Goal: Check status: Check status

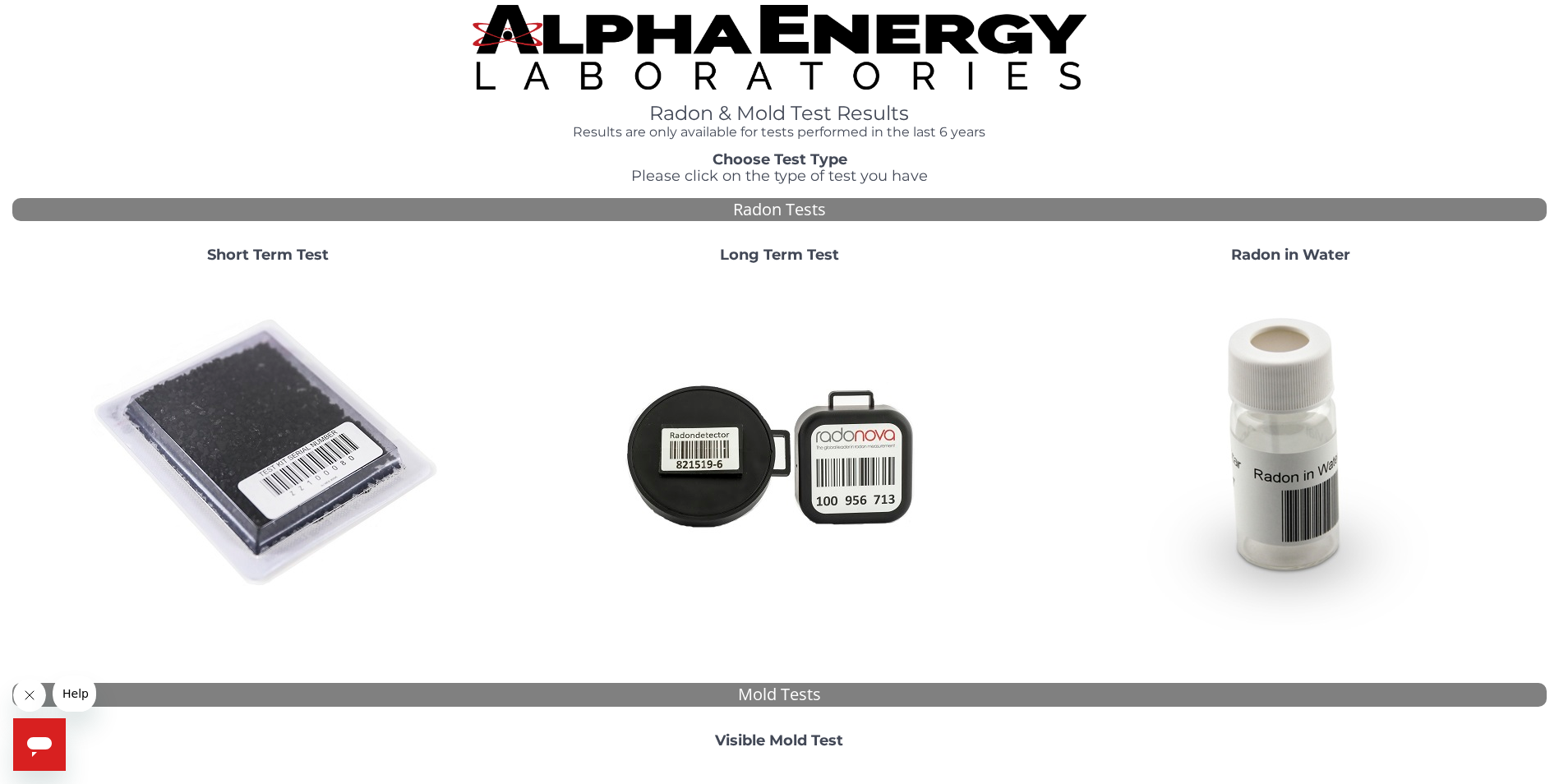
scroll to position [6, 0]
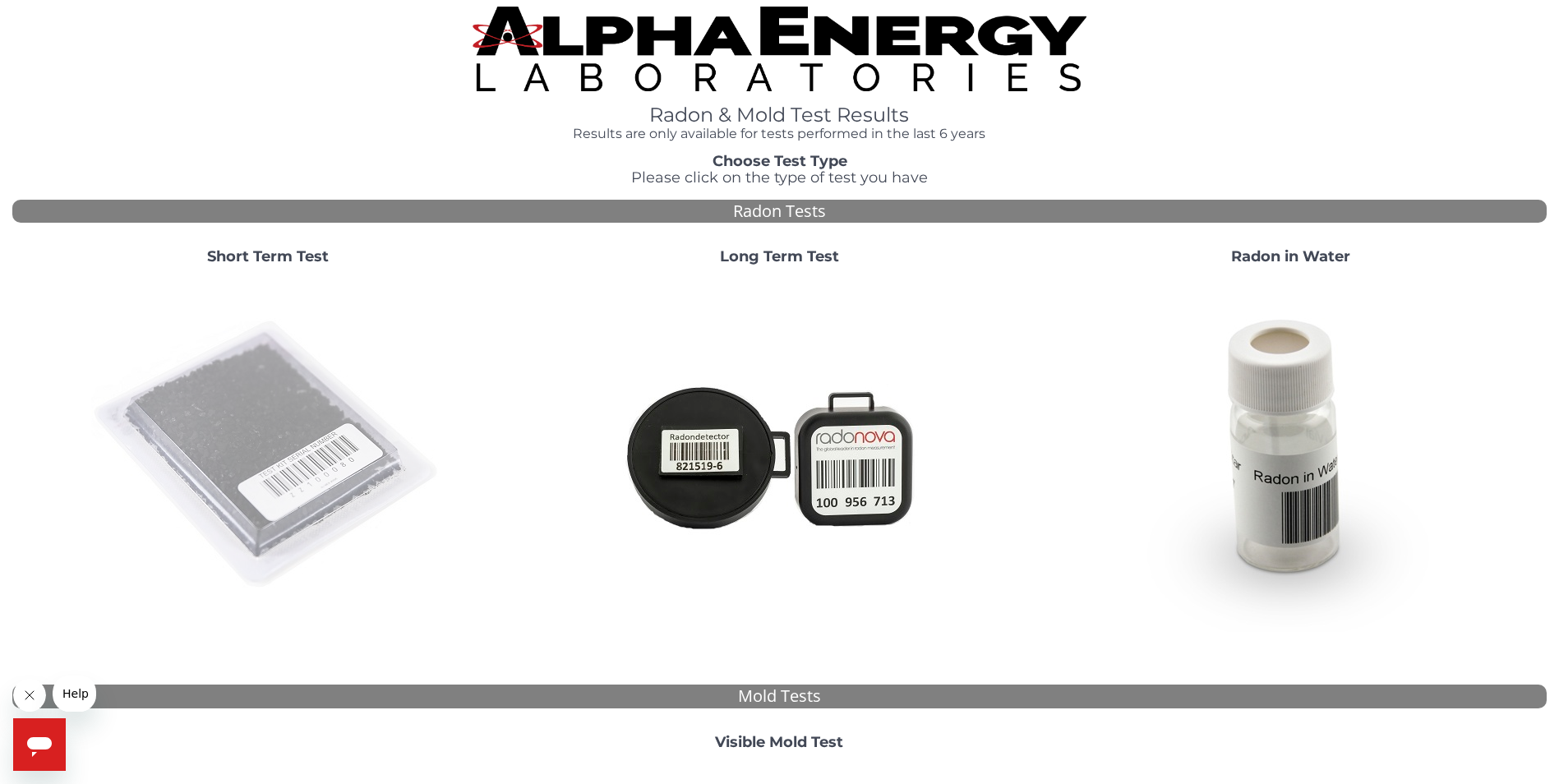
click at [325, 407] on img at bounding box center [267, 455] width 353 height 353
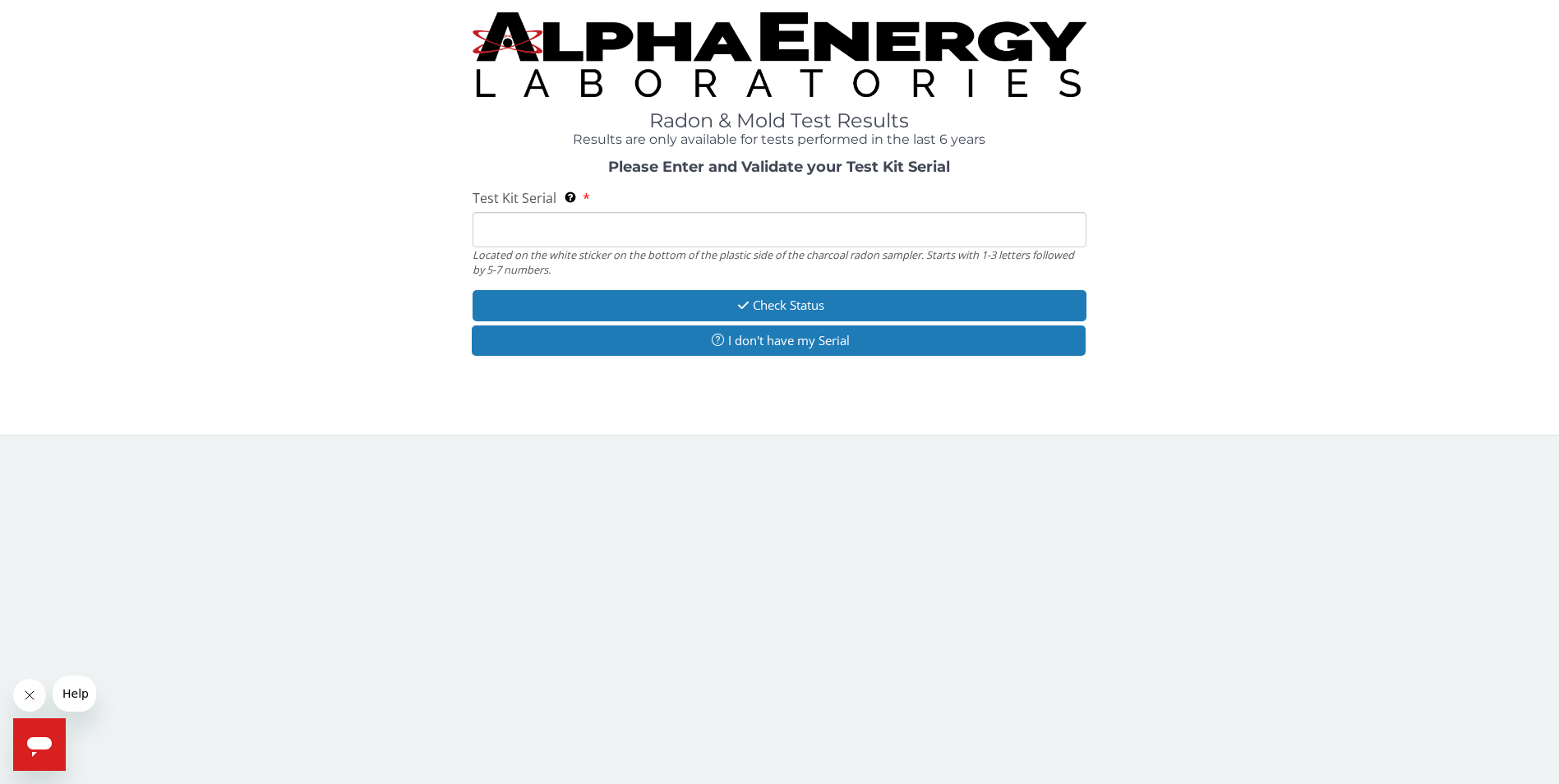
scroll to position [0, 0]
click at [554, 229] on input "Test Kit Serial Located on the white sticker on the bottom of the plastic side …" at bounding box center [786, 230] width 619 height 35
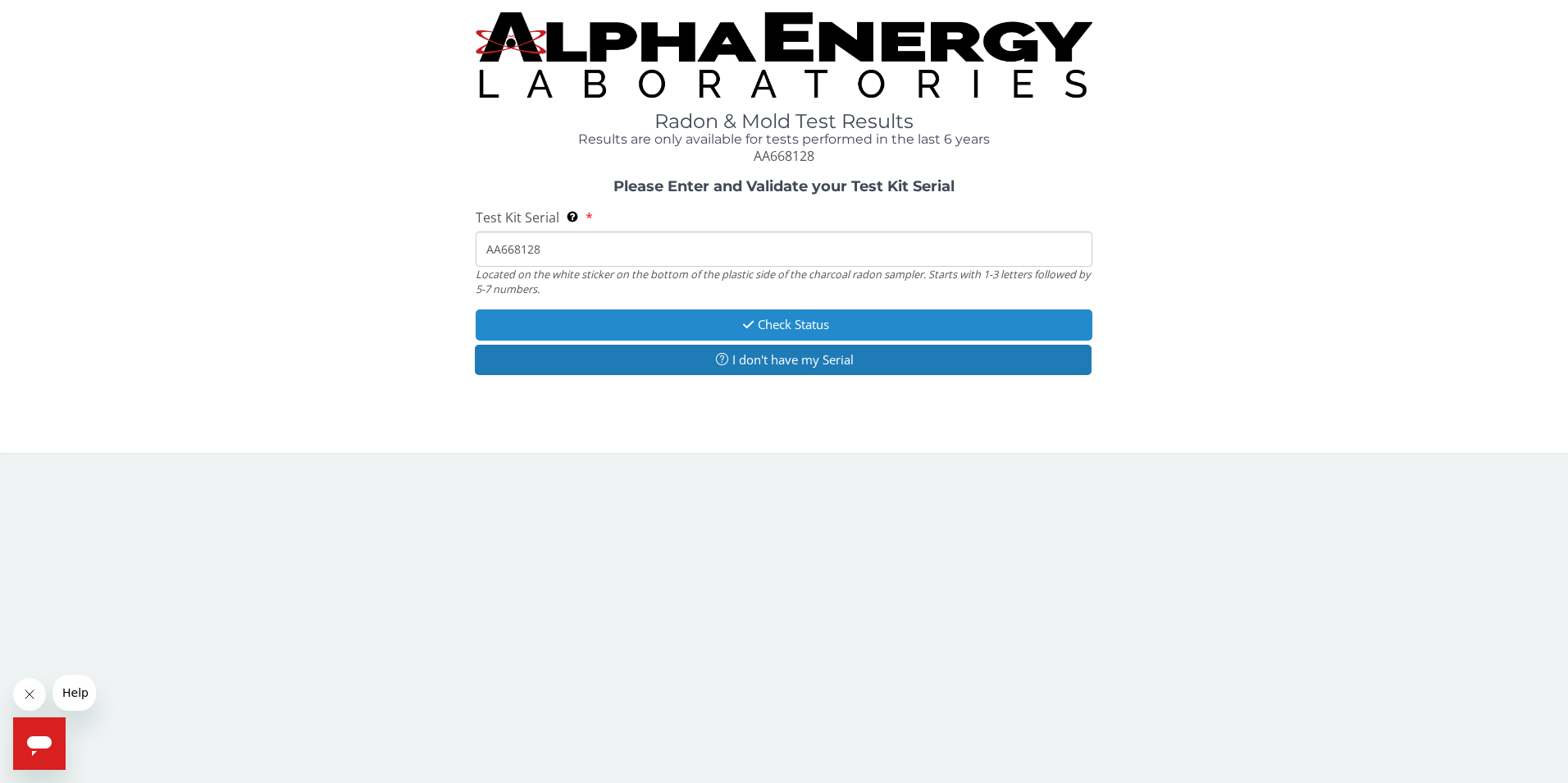
type input "AA668128"
click at [726, 323] on button "Check Status" at bounding box center [784, 323] width 618 height 30
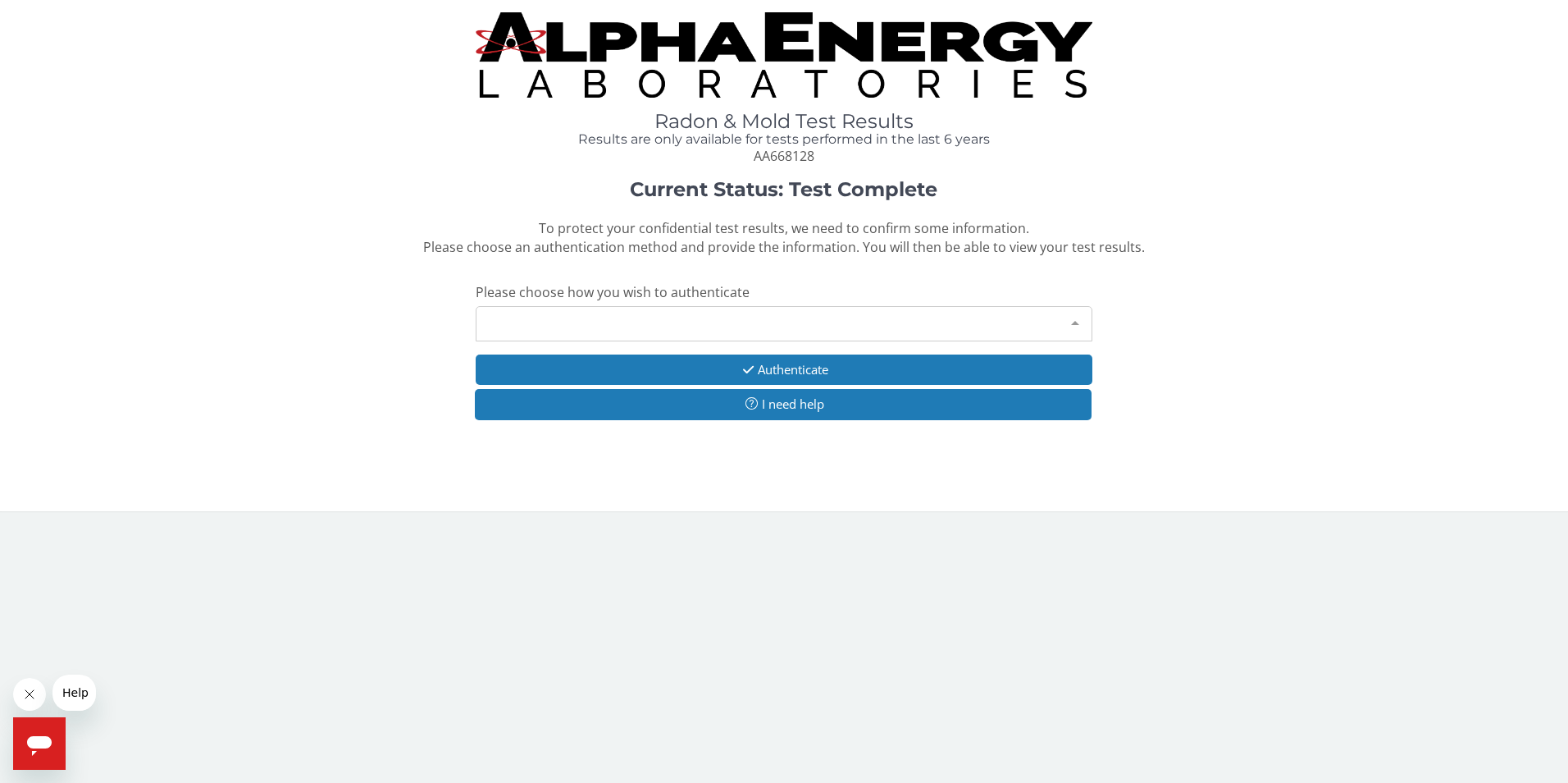
click at [726, 323] on div "Please make a selection" at bounding box center [784, 323] width 618 height 35
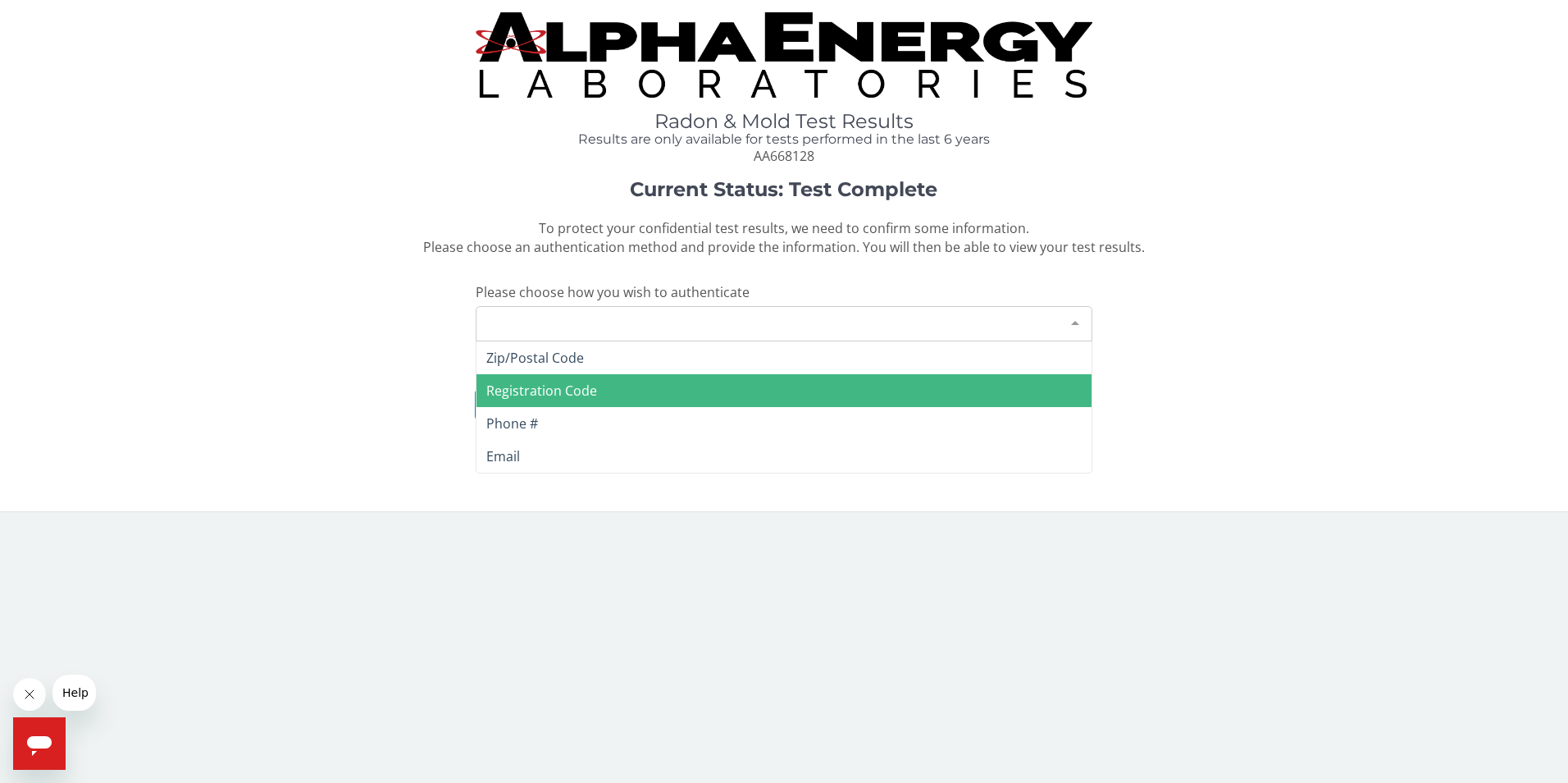
click at [725, 387] on span "Registration Code" at bounding box center [784, 390] width 616 height 33
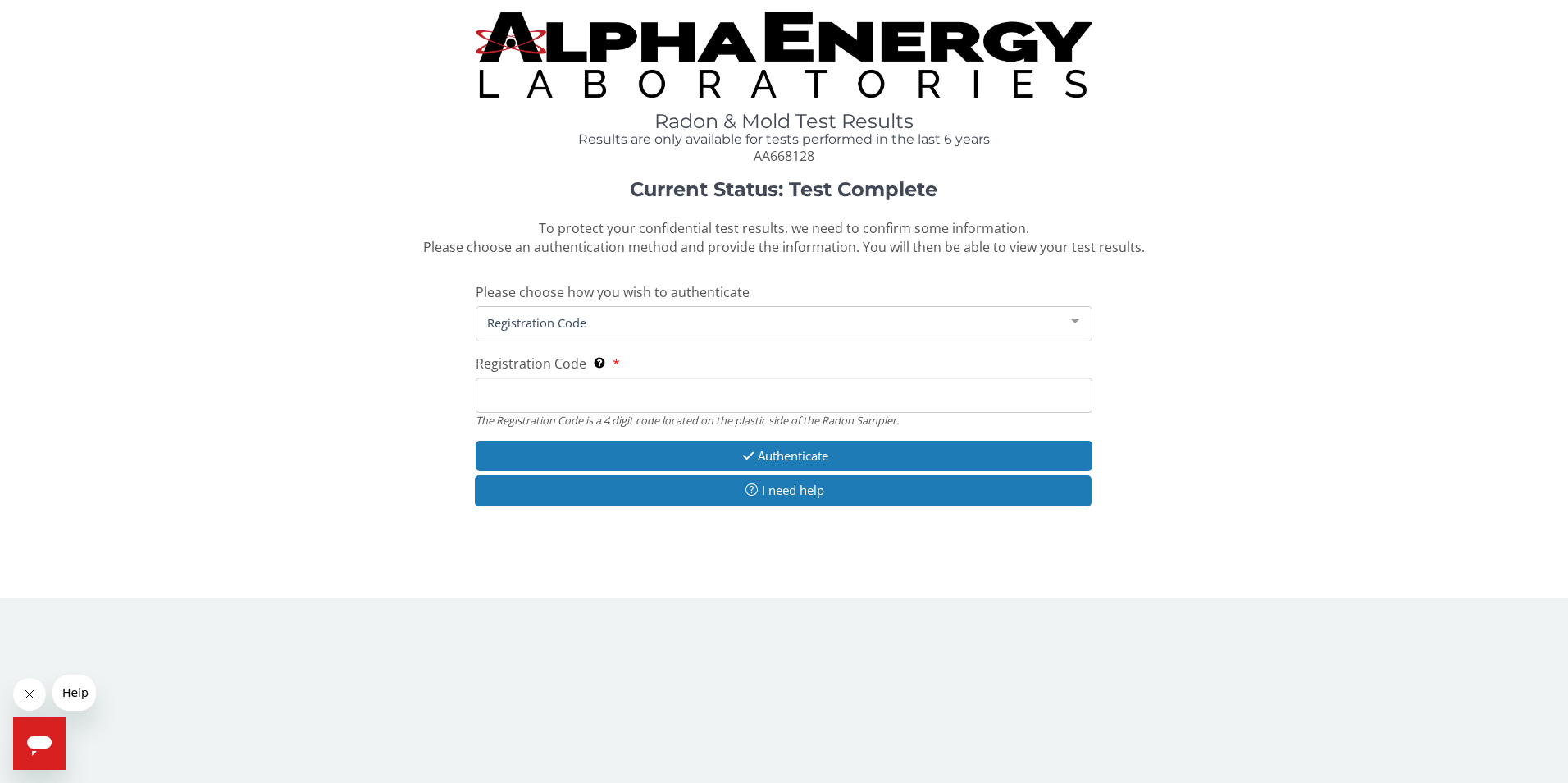
click at [682, 388] on input "Registration Code The Registration Code is a 4 digit code located on the plasti…" at bounding box center [784, 394] width 618 height 35
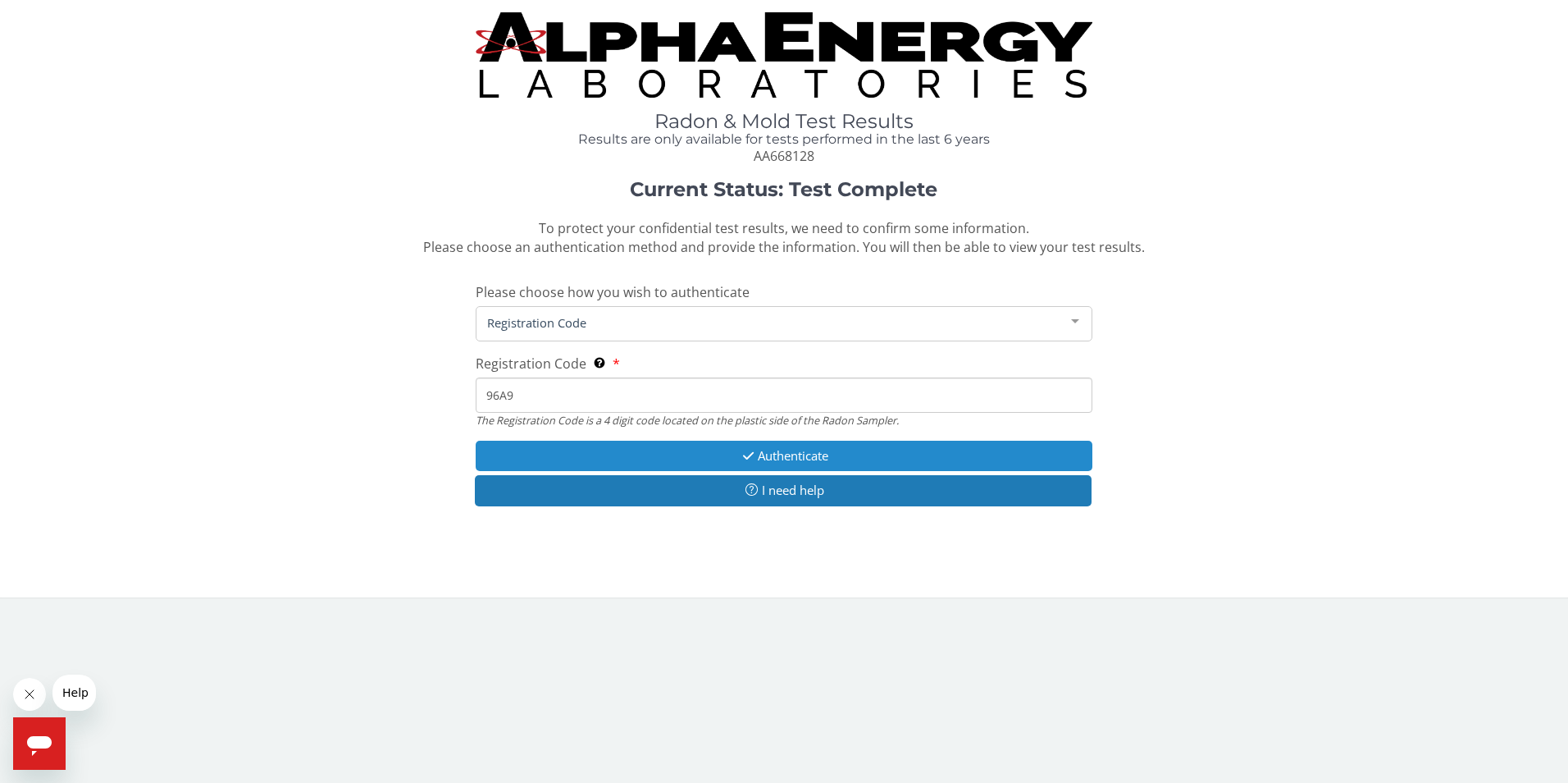
type input "96A9"
click at [806, 448] on button "Authenticate" at bounding box center [784, 455] width 618 height 30
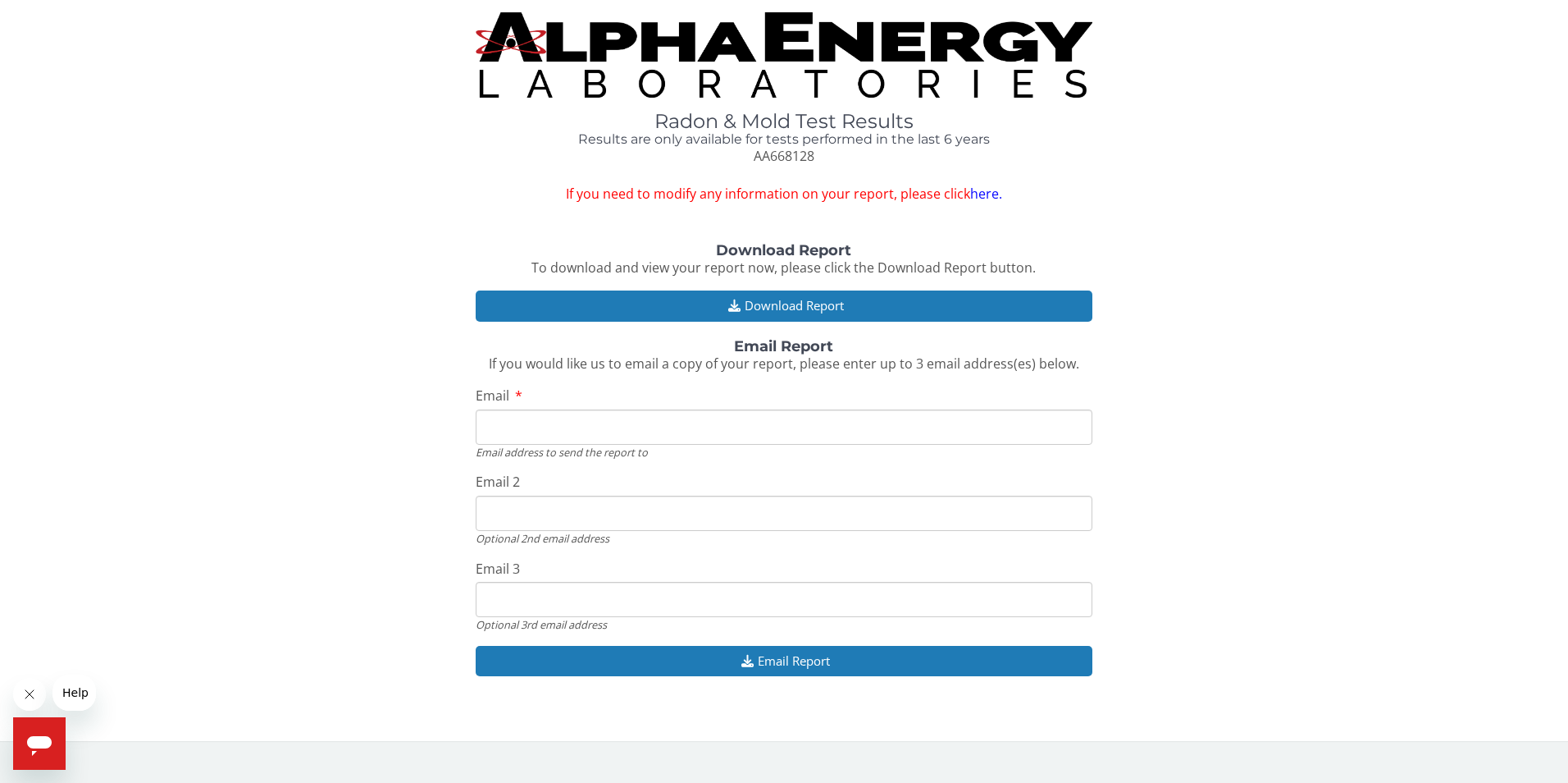
click at [508, 430] on input "Email" at bounding box center [784, 426] width 618 height 35
type input "sistarobin@yahoo.com"
click at [630, 509] on input "sistarobin@yahoo.com" at bounding box center [784, 513] width 618 height 35
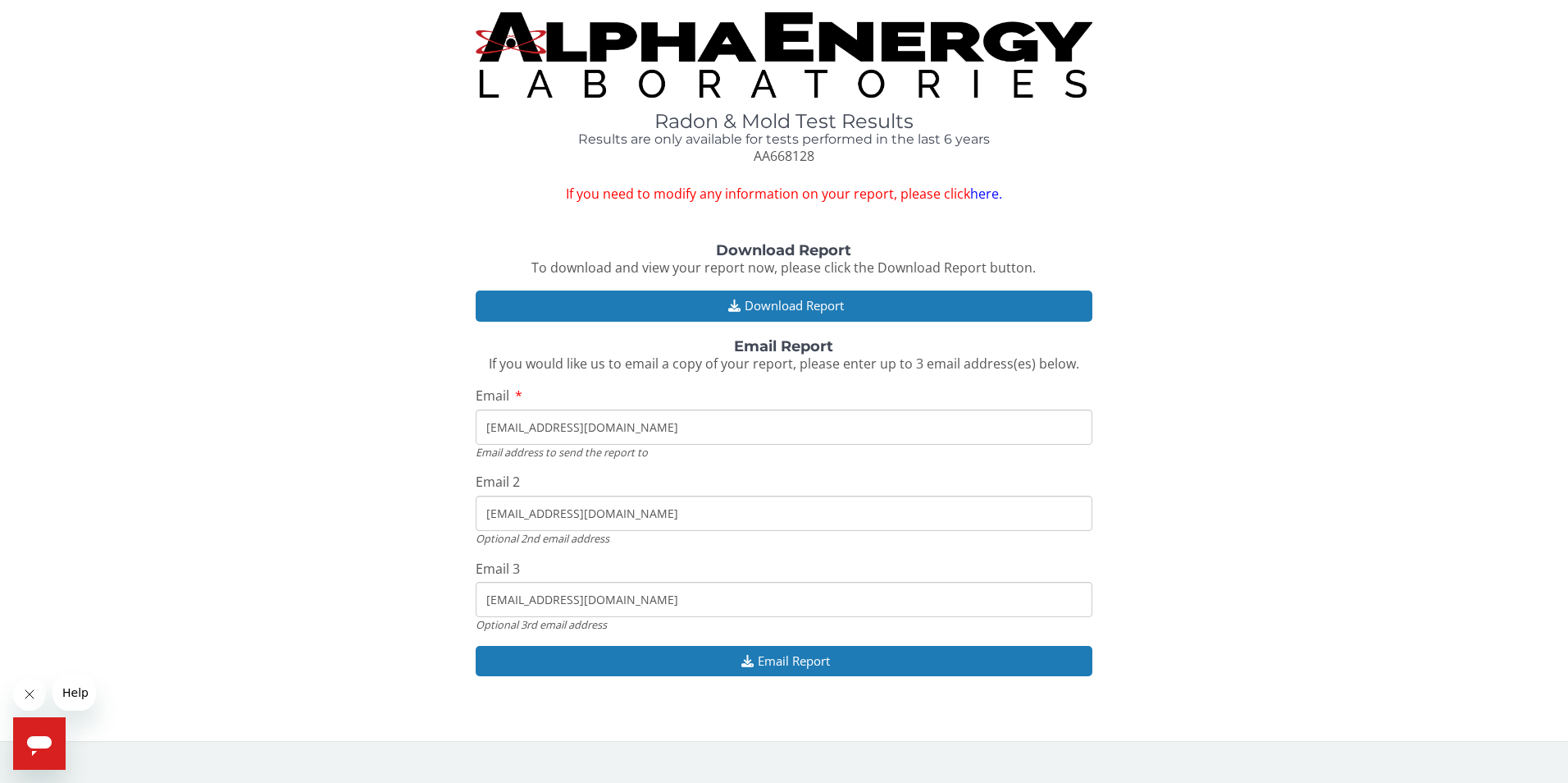
click at [630, 509] on input "sistarobin@yahoo.com" at bounding box center [784, 513] width 618 height 35
click at [1207, 606] on div "Download Report To download and view your report now, please click the Download…" at bounding box center [784, 468] width 1543 height 450
click at [585, 516] on input "sistarobin@yahoo.com" at bounding box center [784, 513] width 618 height 35
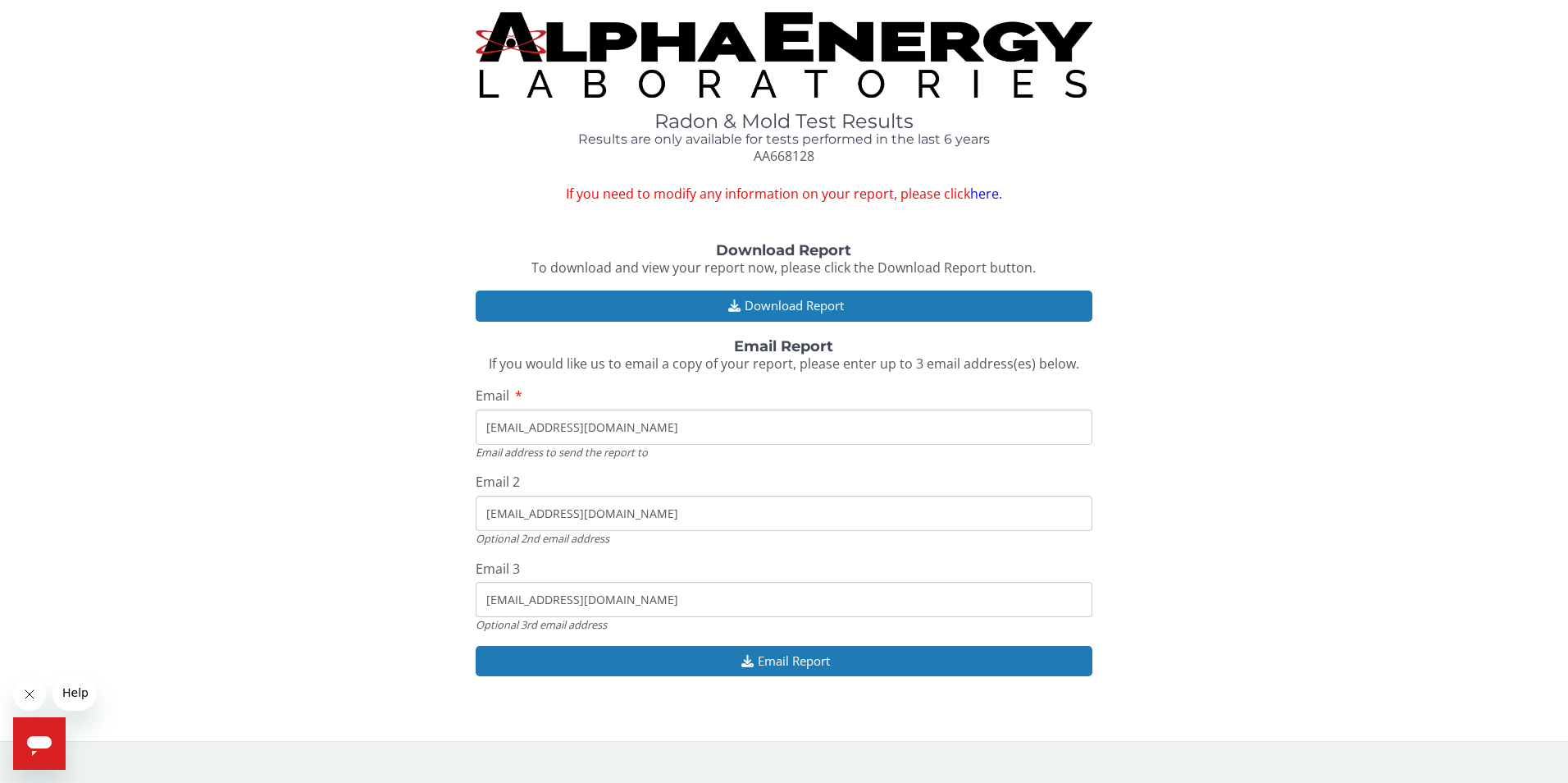
click at [585, 516] on input "sistarobin@yahoo.com" at bounding box center [784, 513] width 618 height 35
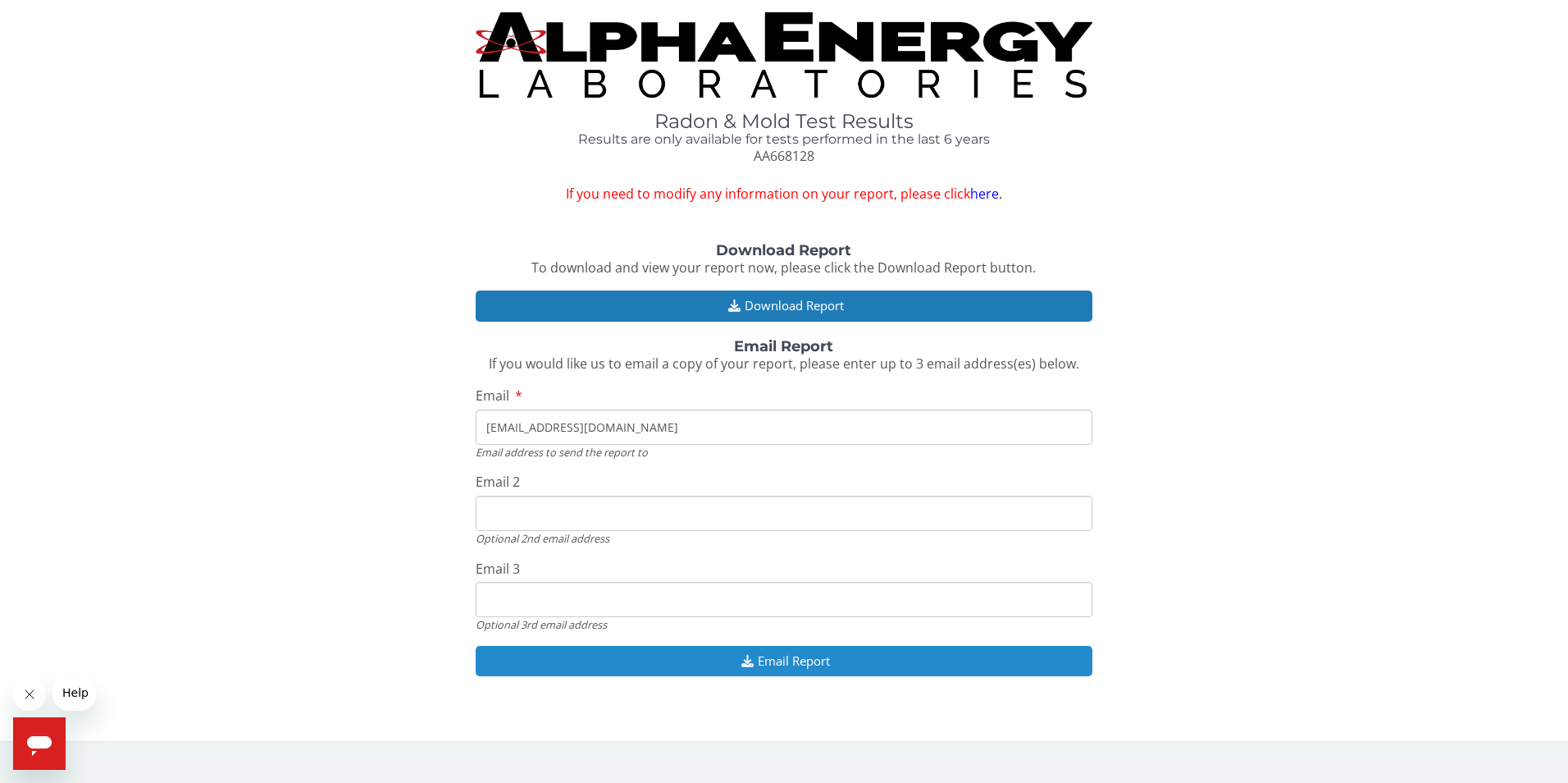
click at [786, 660] on button "Email Report" at bounding box center [784, 661] width 618 height 30
